Goal: Task Accomplishment & Management: Complete application form

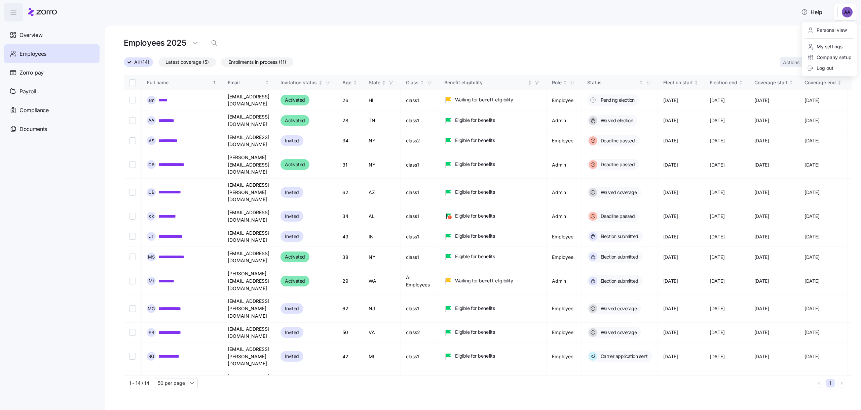
click at [850, 15] on html "Help Overview Employees Zorro pay Payroll Compliance Documents Employees 2025 A…" at bounding box center [430, 203] width 861 height 406
click at [849, 15] on html "Help Overview Employees Zorro pay Payroll Compliance Documents Employees 2025 A…" at bounding box center [430, 203] width 861 height 406
click at [826, 58] on html "Help Overview Employees Zorro pay Payroll Compliance Documents Employees 2025 A…" at bounding box center [430, 203] width 861 height 406
click at [790, 88] on span "Add a new employee" at bounding box center [803, 90] width 45 height 7
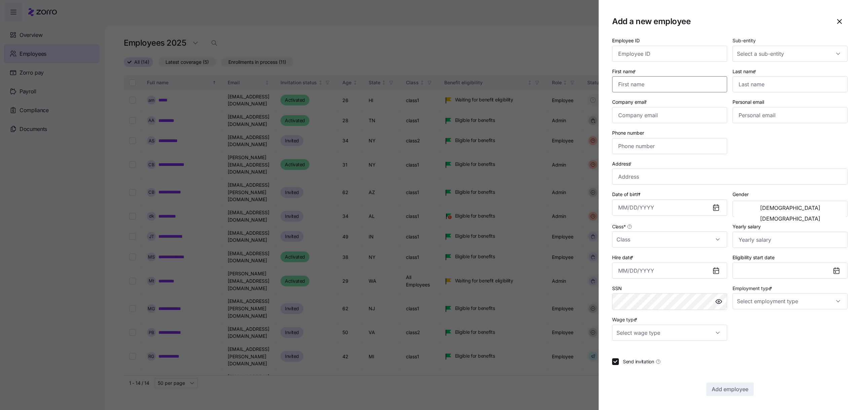
click at [672, 88] on input "First name *" at bounding box center [669, 84] width 115 height 16
type input "זשזשזש"
type input "azazazaz"
click at [762, 76] on input "Last name *" at bounding box center [789, 84] width 115 height 16
type input "azazaza"
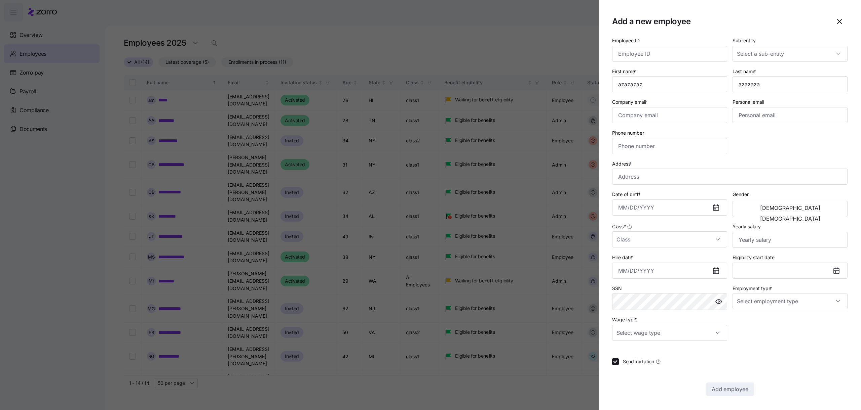
click at [671, 128] on div "Phone number" at bounding box center [669, 141] width 120 height 31
click at [670, 115] on input "Company email *" at bounding box center [669, 115] width 115 height 16
type input "adi.s+azazaz@myzorro.co"
type input "Aziza Ct, Great Falls, VA 22066, USA"
click at [651, 210] on input "Date of birth *" at bounding box center [669, 208] width 115 height 16
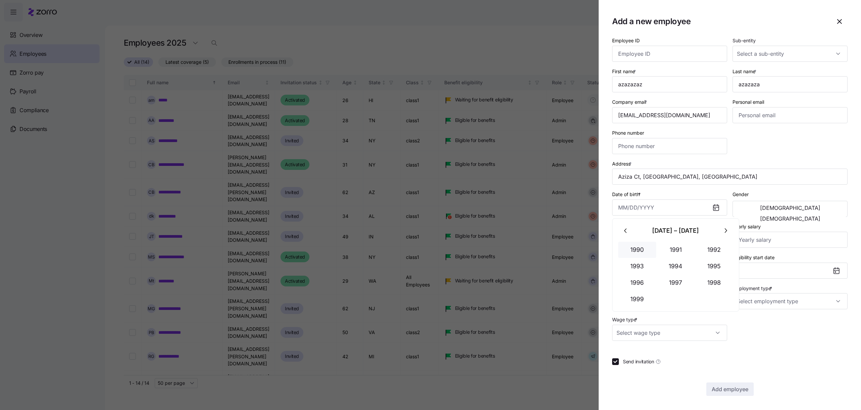
click at [653, 249] on button "1990" at bounding box center [637, 250] width 38 height 16
click at [655, 263] on button "Apr" at bounding box center [637, 267] width 38 height 16
click at [655, 263] on button "28" at bounding box center [659, 263] width 16 height 16
type input "March 28, 1990"
click at [652, 245] on input "Class *" at bounding box center [669, 240] width 115 height 16
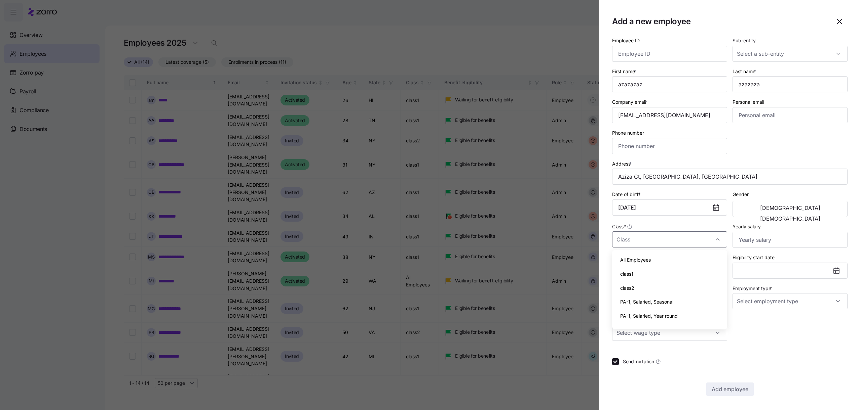
click at [649, 269] on div "class1" at bounding box center [669, 274] width 110 height 14
type input "class1"
click at [649, 282] on div "SSN" at bounding box center [669, 298] width 120 height 32
click at [649, 280] on div "Hire date *" at bounding box center [669, 266] width 120 height 31
drag, startPoint x: 649, startPoint y: 277, endPoint x: 657, endPoint y: 303, distance: 26.8
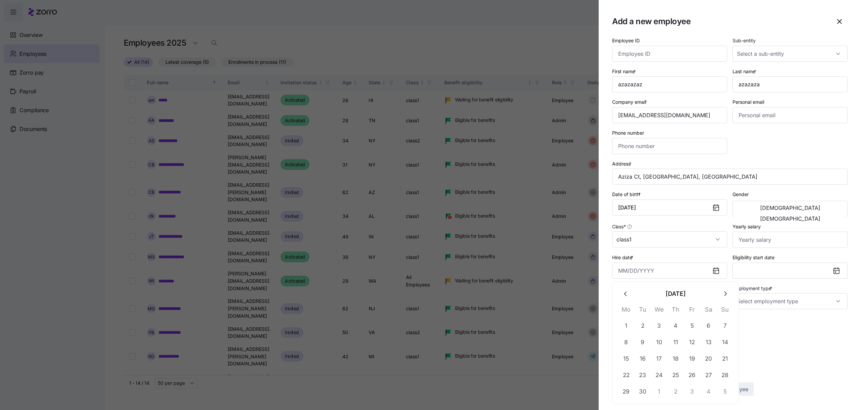
click at [649, 282] on body "Help Overview Employees Zorro pay Payroll Compliance Documents Employees 2025 A…" at bounding box center [430, 203] width 861 height 406
click at [673, 339] on button "11" at bounding box center [675, 342] width 16 height 16
type input "September 11, 2025"
click at [750, 308] on input "Employment type *" at bounding box center [789, 301] width 115 height 16
click at [746, 332] on span "Part Time" at bounding box center [750, 335] width 21 height 7
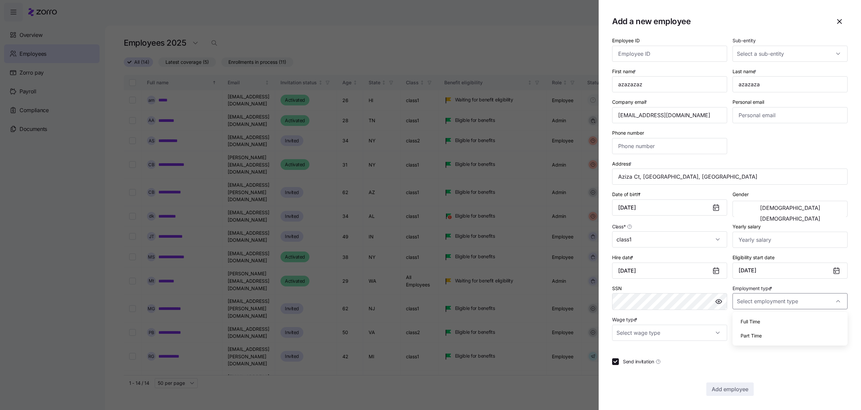
type input "Part Time"
click at [651, 342] on div "Employee ID Sub-entity First name * azazazaz Last name * azazaza Company email …" at bounding box center [729, 216] width 235 height 360
click at [650, 337] on input "Wage type *" at bounding box center [669, 333] width 115 height 16
click at [650, 361] on div "Hourly" at bounding box center [669, 368] width 110 height 14
type input "Hourly"
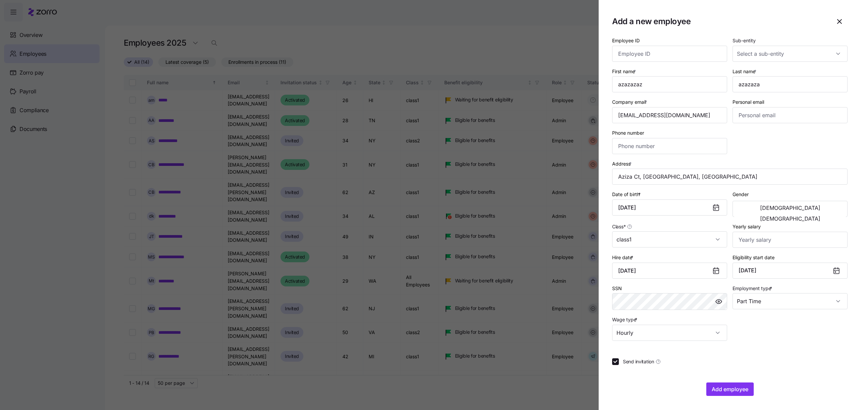
click at [716, 382] on div "Employee ID Sub-entity First name * azazazaz Last name * azazaza Company email …" at bounding box center [729, 216] width 235 height 360
click at [717, 385] on button "Add employee" at bounding box center [729, 389] width 47 height 13
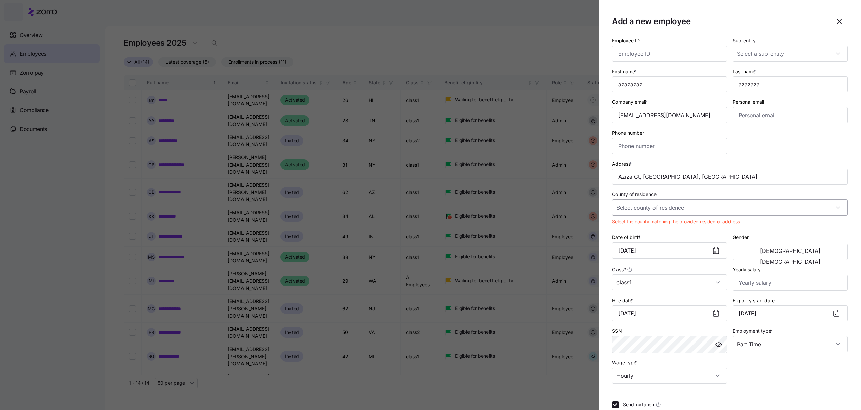
click at [680, 211] on input "County of residence" at bounding box center [729, 208] width 235 height 16
click at [669, 235] on div "Loudoun County, Virginia" at bounding box center [729, 228] width 230 height 14
type input "Loudoun County, Virginia"
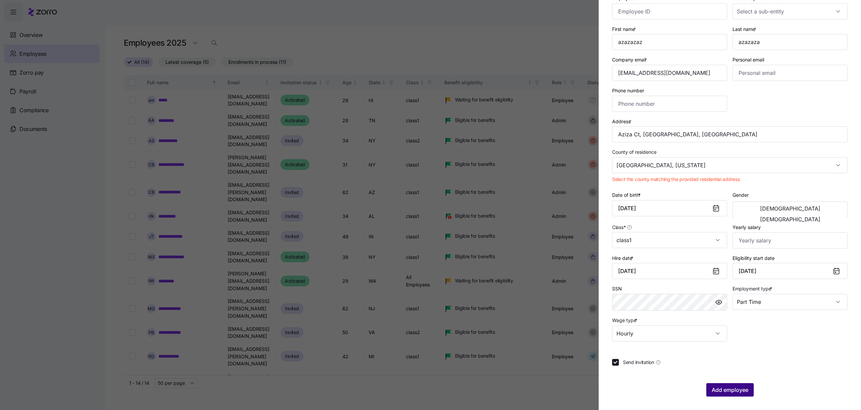
click at [726, 384] on button "Add employee" at bounding box center [729, 390] width 47 height 13
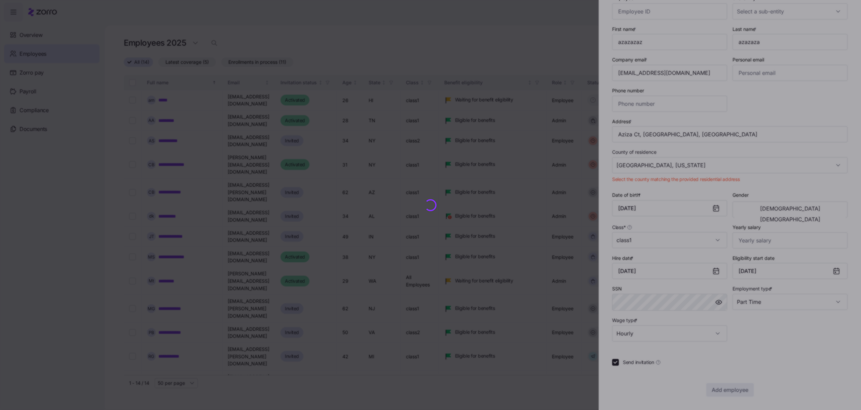
scroll to position [30, 0]
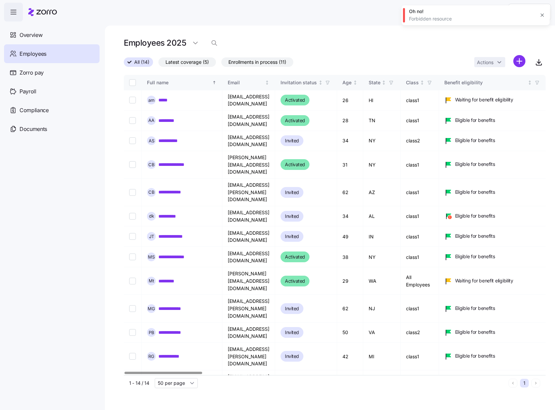
click at [542, 15] on icon "button" at bounding box center [541, 14] width 5 height 5
click at [36, 15] on icon at bounding box center [42, 12] width 29 height 8
